Goal: Communication & Community: Answer question/provide support

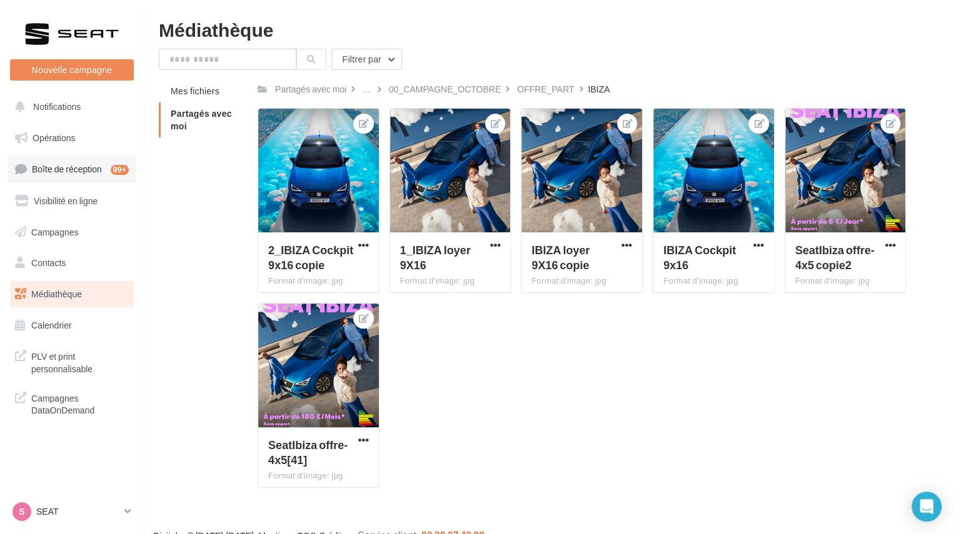
click at [88, 168] on span "Boîte de réception" at bounding box center [67, 169] width 70 height 11
